Goal: Task Accomplishment & Management: Use online tool/utility

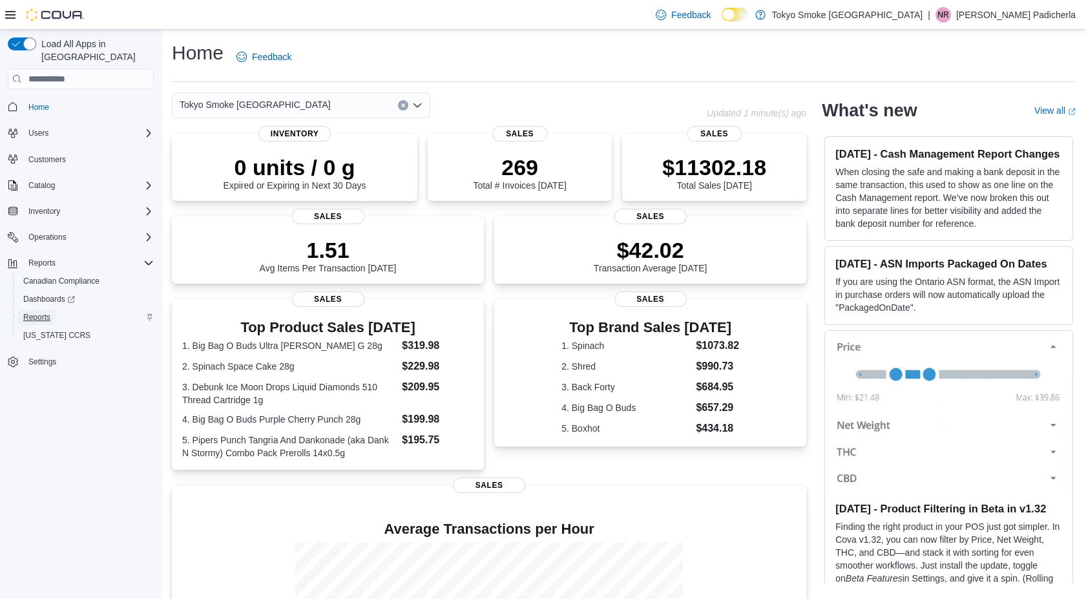
click at [38, 312] on span "Reports" at bounding box center [36, 317] width 27 height 10
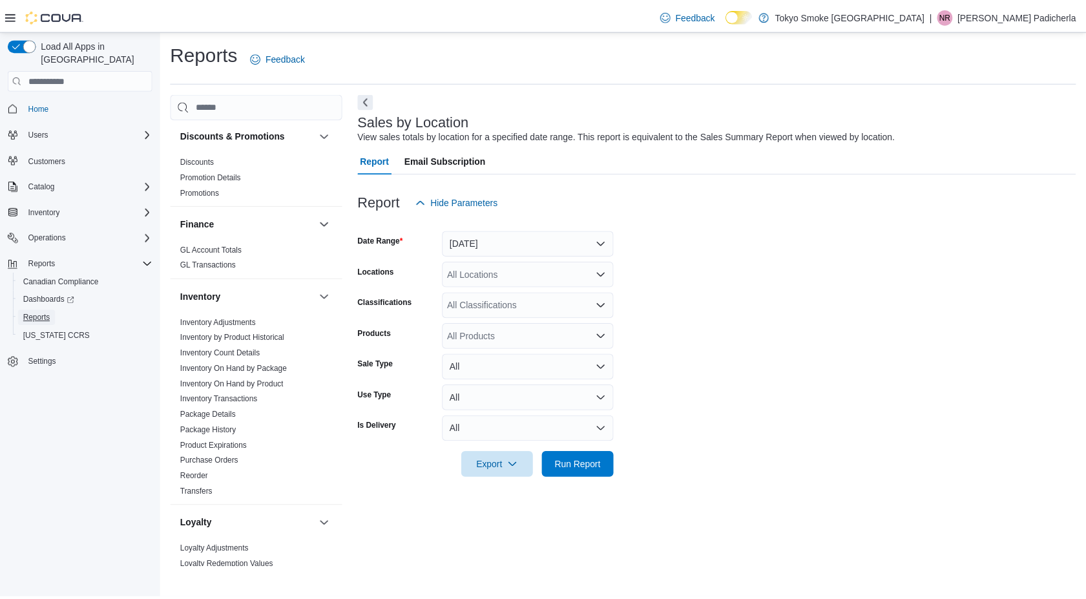
scroll to position [410, 0]
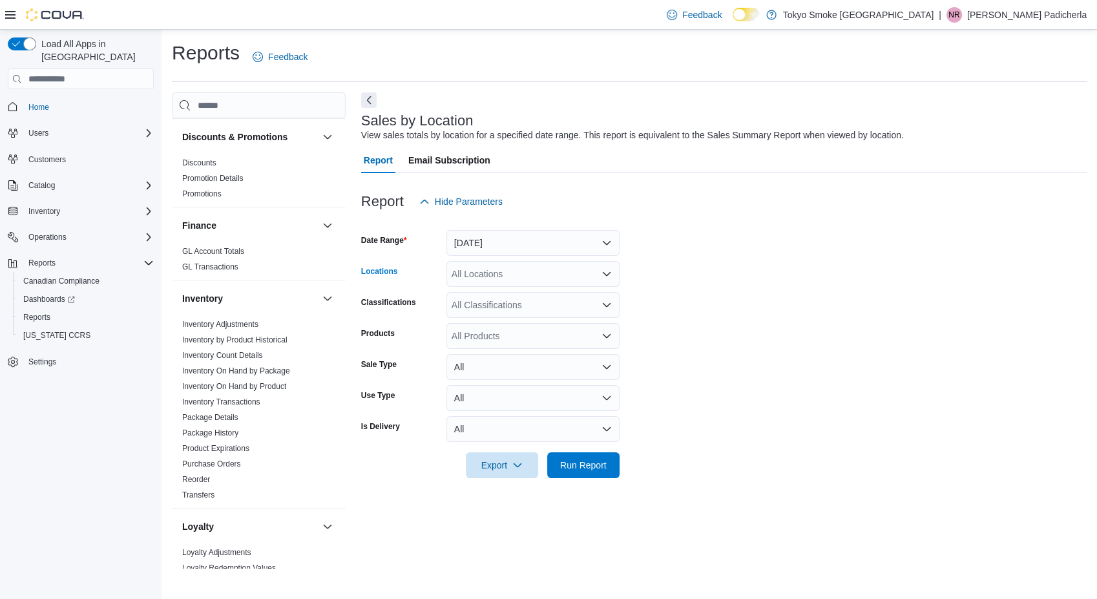
click at [515, 268] on div "All Locations" at bounding box center [533, 274] width 173 height 26
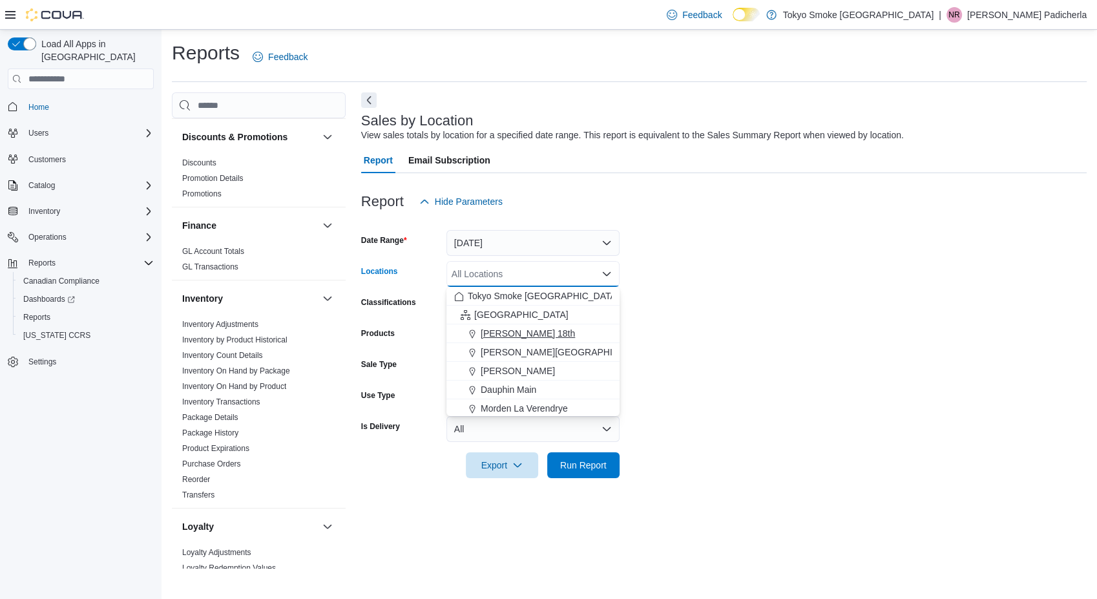
click at [525, 332] on span "Brandon 18th" at bounding box center [528, 333] width 94 height 13
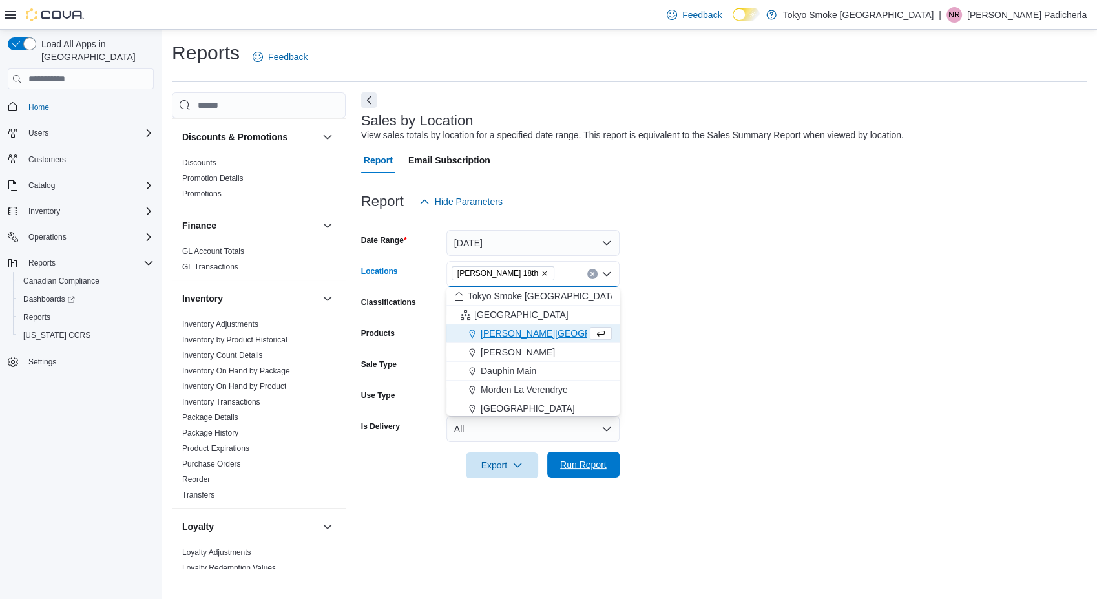
click at [585, 463] on span "Run Report" at bounding box center [583, 464] width 47 height 13
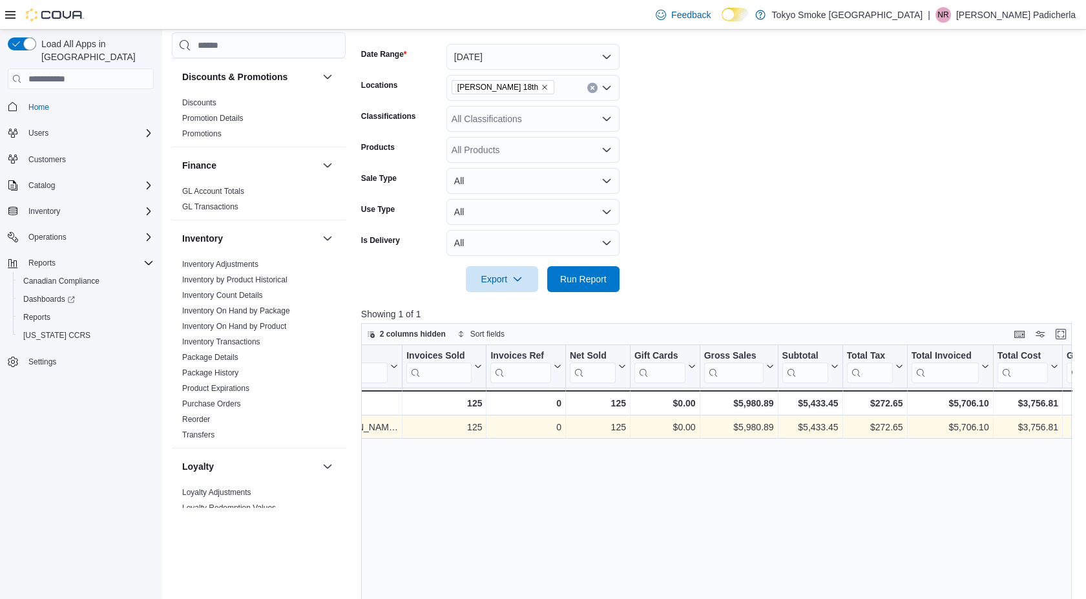
scroll to position [0, 45]
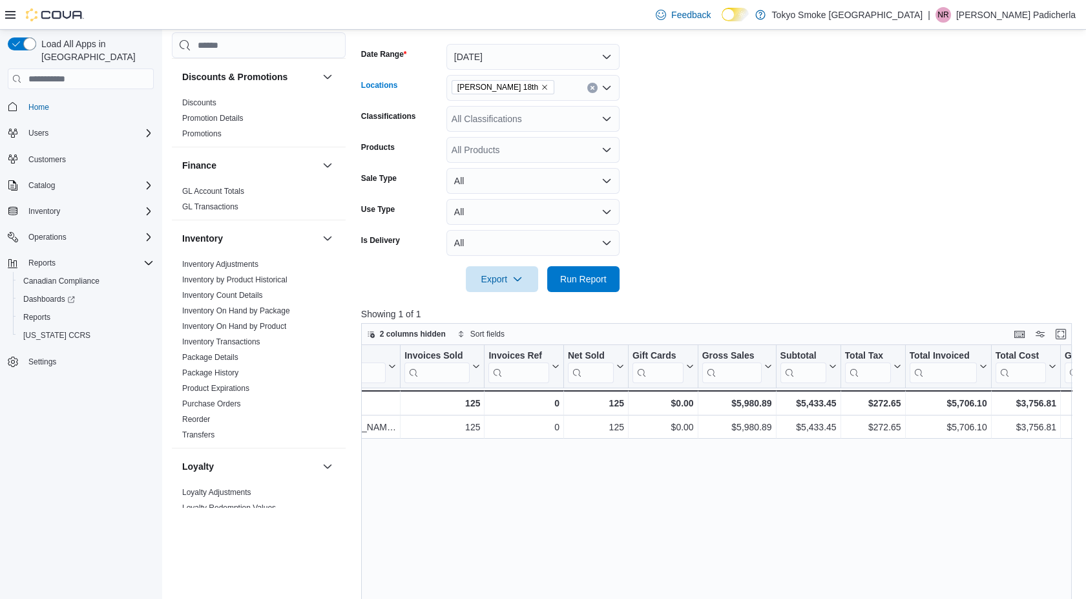
click at [542, 88] on icon "Remove Brandon 18th from selection in this group" at bounding box center [544, 87] width 5 height 5
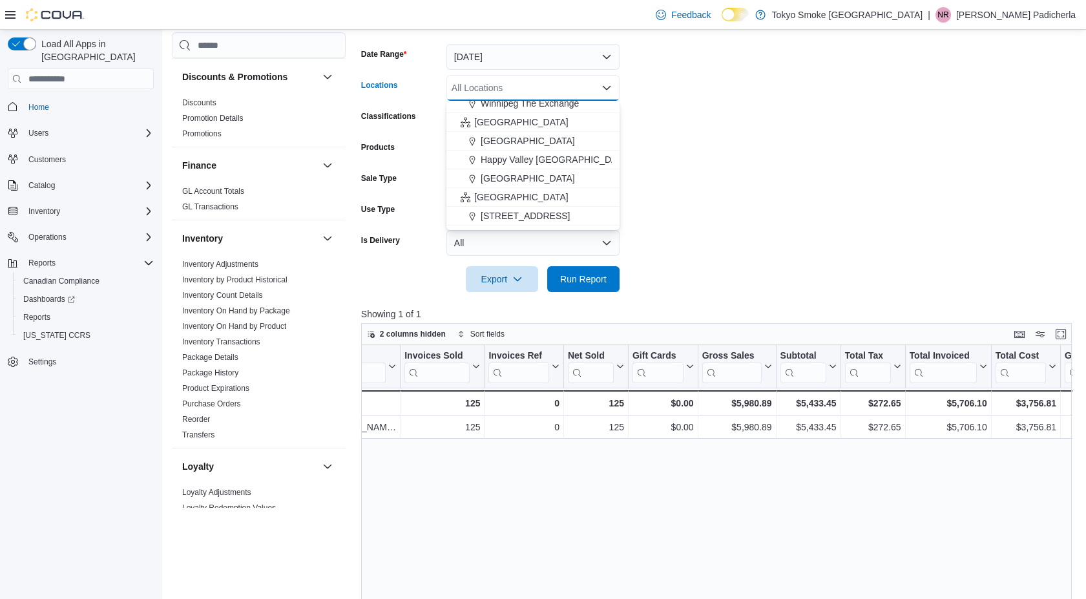
scroll to position [214, 0]
click at [566, 173] on span "Mount Pearl Commonwealth" at bounding box center [528, 177] width 94 height 13
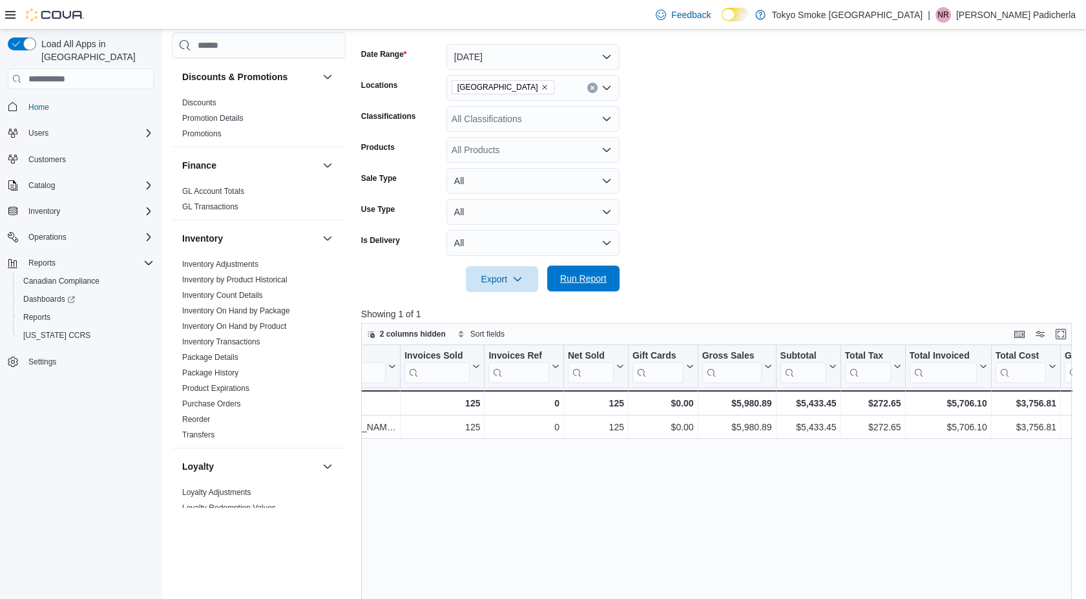
click at [571, 279] on span "Run Report" at bounding box center [583, 278] width 47 height 13
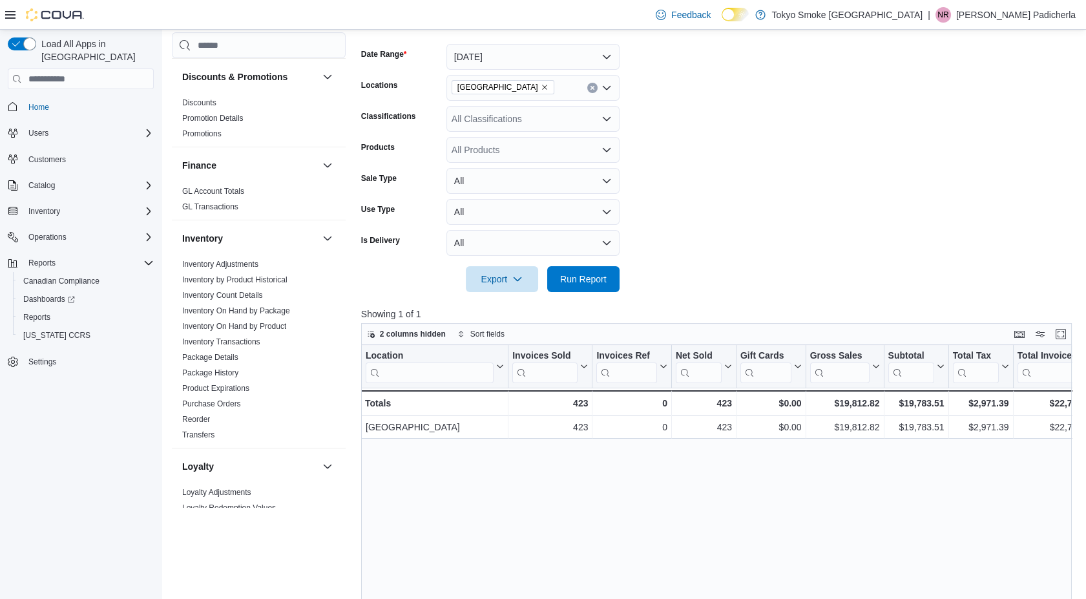
click at [549, 86] on icon "Remove Mount Pearl Commonwealth from selection in this group" at bounding box center [545, 87] width 8 height 8
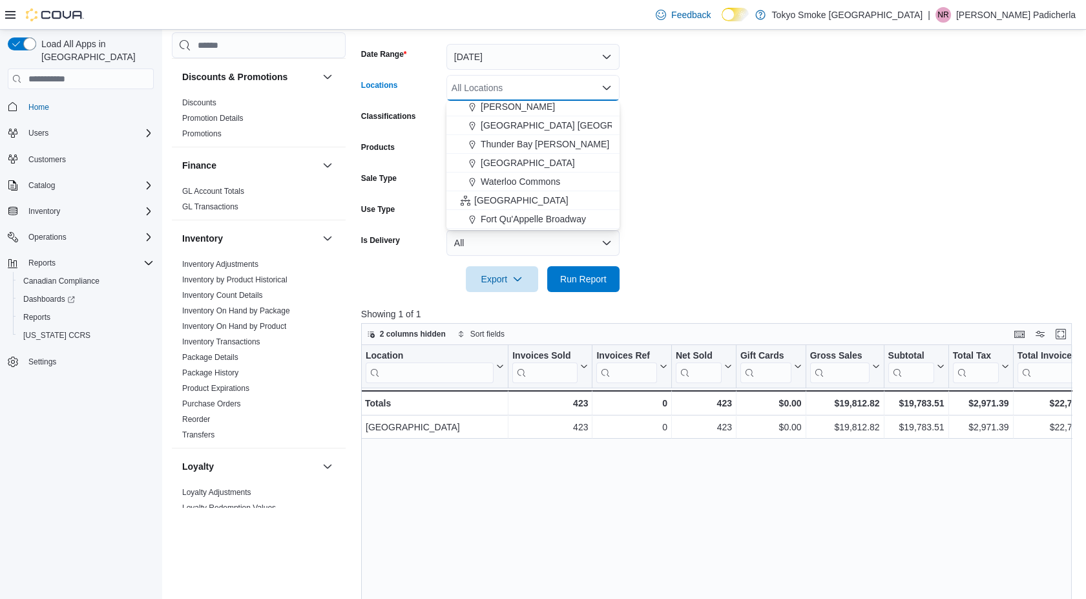
scroll to position [582, 0]
click at [566, 160] on span "Thunder Bay Memorial" at bounding box center [528, 165] width 94 height 13
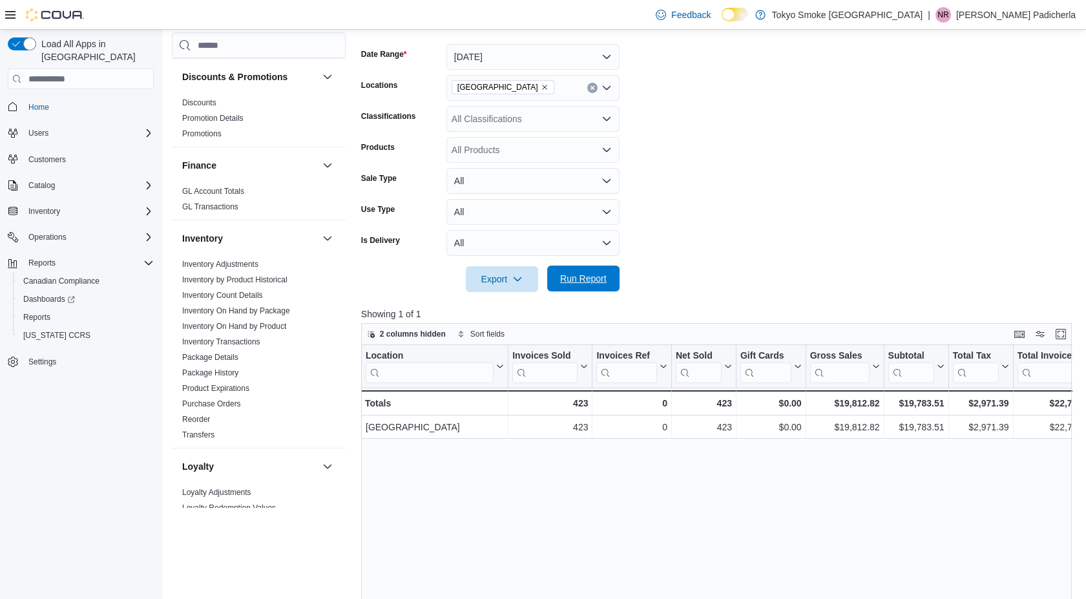
click at [574, 285] on span "Run Report" at bounding box center [583, 278] width 47 height 13
